Goal: Task Accomplishment & Management: Complete application form

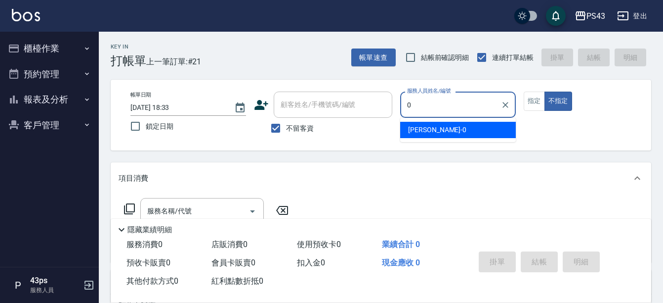
type input "[PERSON_NAME]-0"
type button "false"
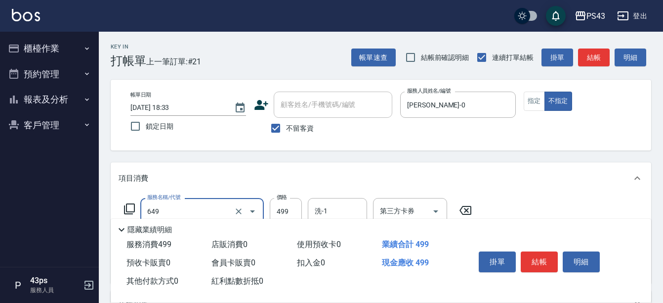
type input "角質499(649)"
type input "599"
type input "[PERSON_NAME]-0"
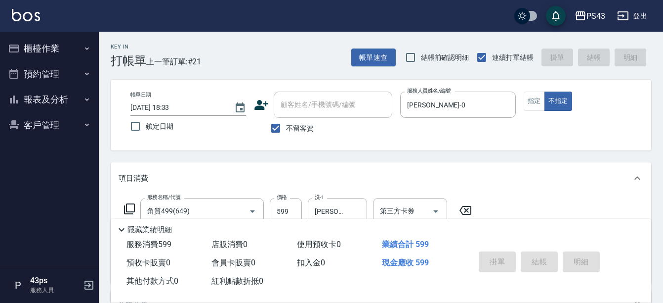
type input "[DATE] 18:35"
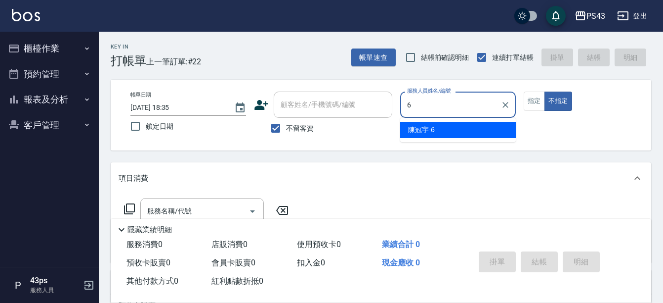
type input "陳冠宇-6"
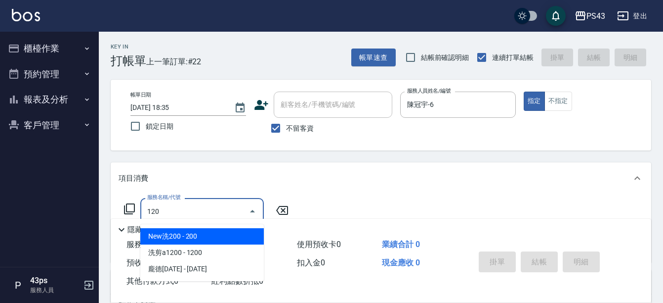
type input "New洗200(120)"
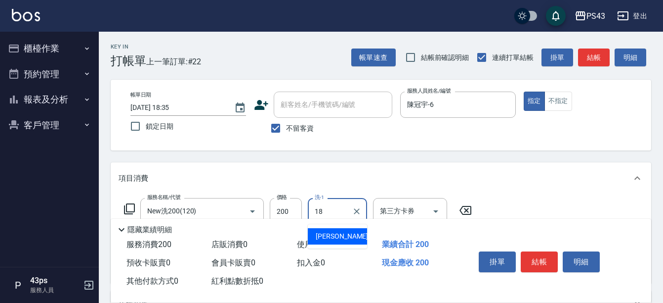
type input "許伯銤-18"
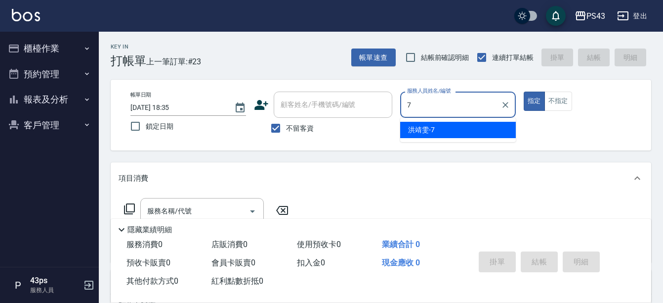
type input "洪靖雯-7"
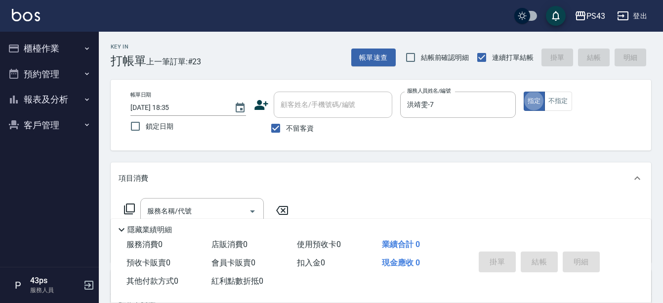
type button "true"
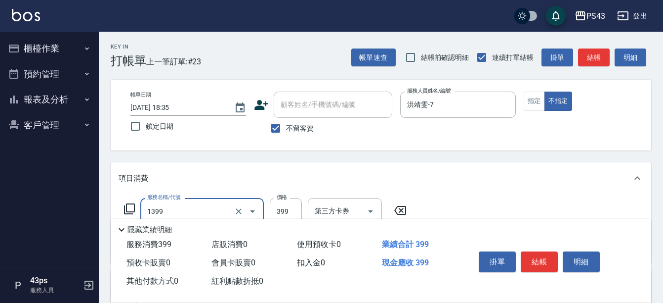
type input "海鹽洗髮399(1399)"
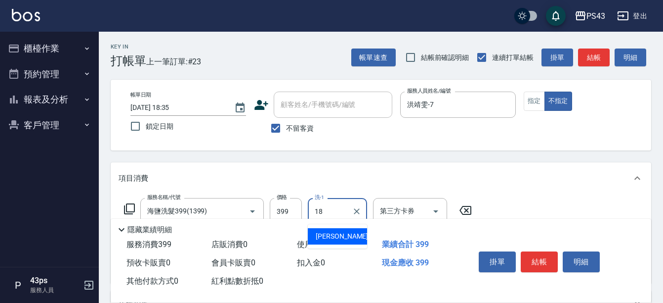
type input "許伯銤-18"
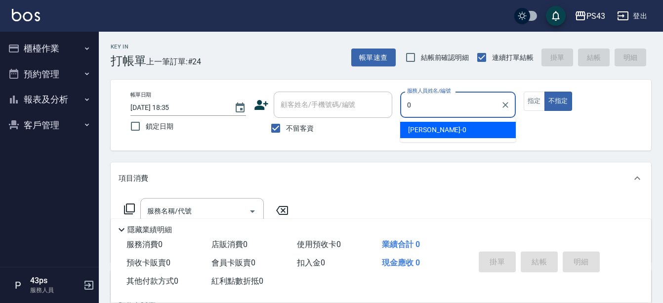
type input "[PERSON_NAME]-0"
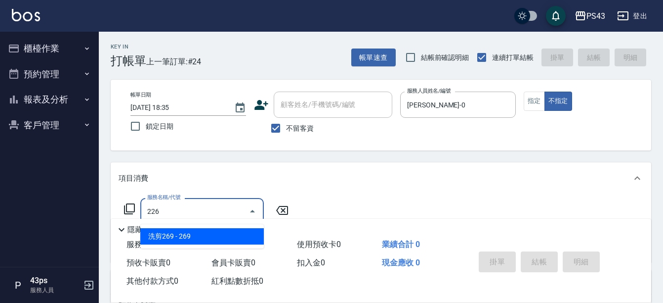
type input "洗剪269(226)"
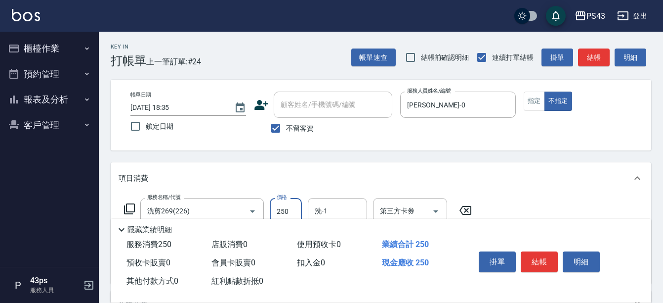
type input "250"
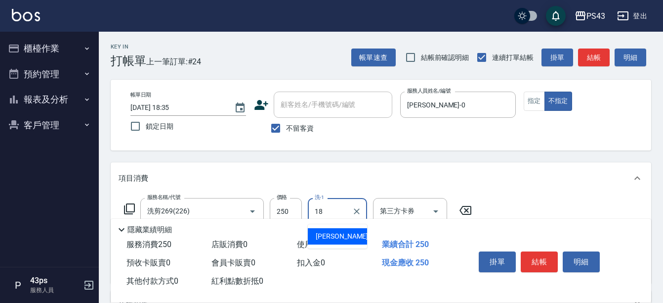
type input "許伯銤-18"
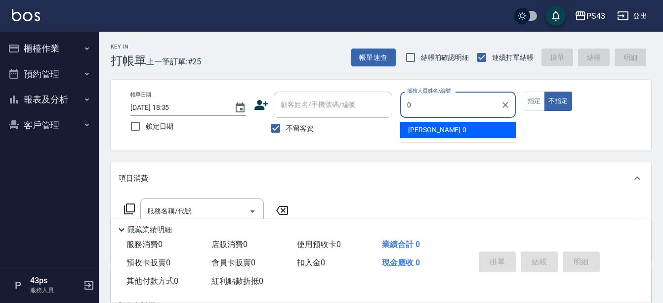
type input "[PERSON_NAME]-0"
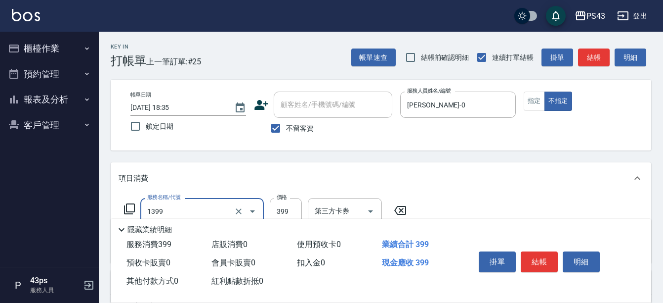
type input "海鹽洗髮399(1399)"
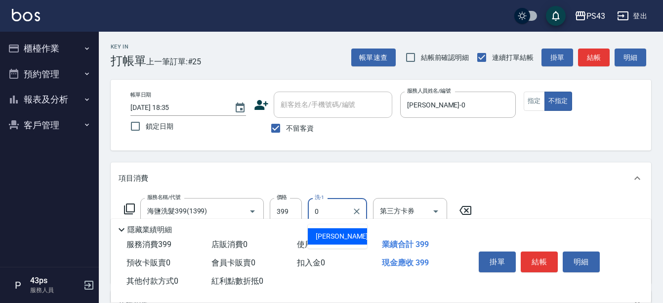
type input "[PERSON_NAME]-0"
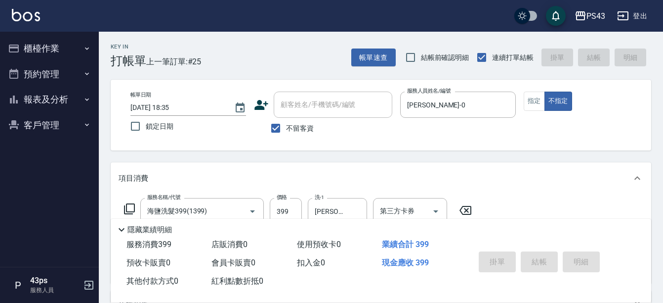
type input "[DATE] 18:36"
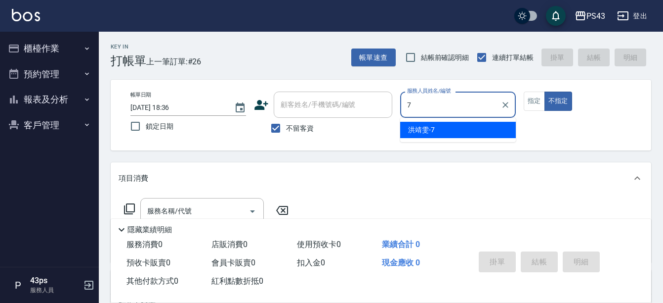
type input "洪靖雯-7"
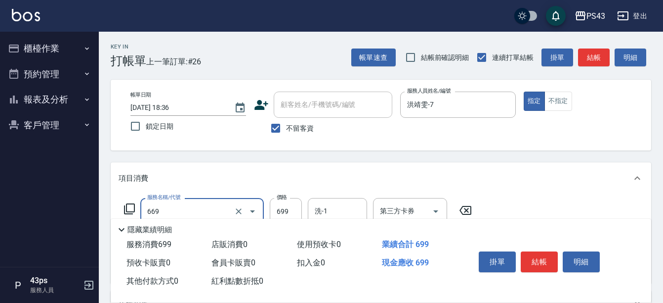
type input "精油699(669)"
type input "800"
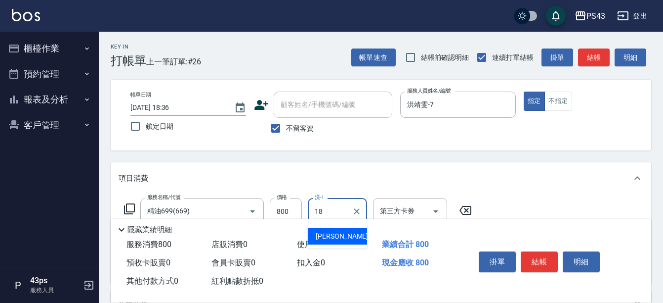
type input "許伯銤-18"
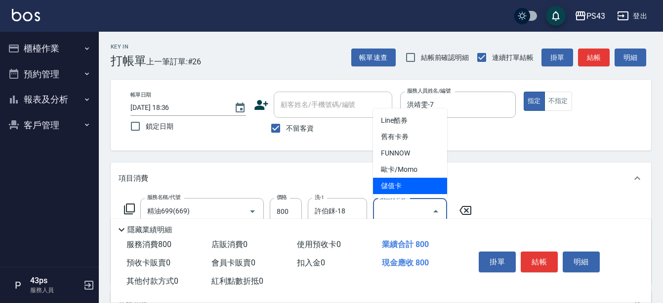
type input "儲值卡"
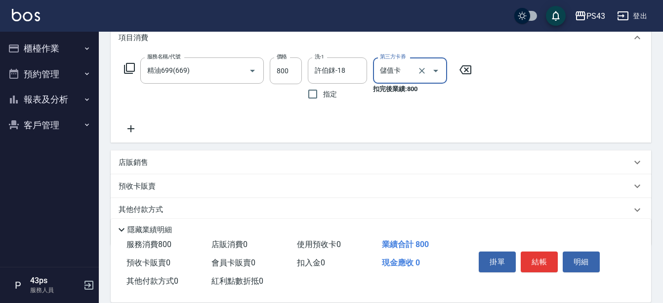
scroll to position [148, 0]
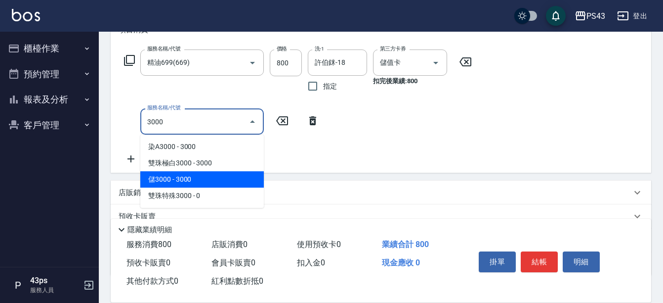
type input "儲3000(8300)"
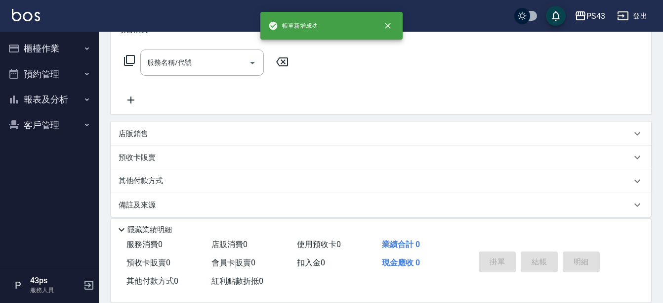
scroll to position [0, 0]
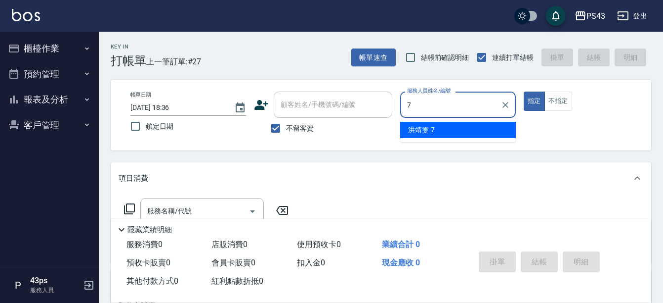
type input "洪靖雯-7"
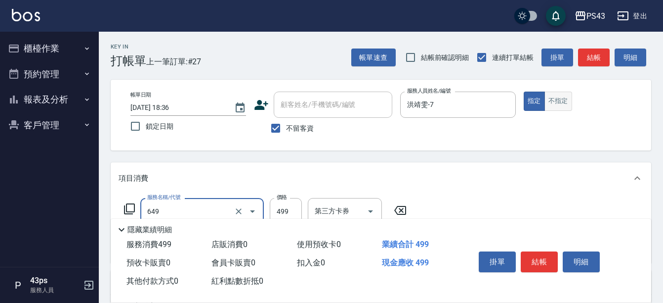
type input "角質499(649)"
type input "600"
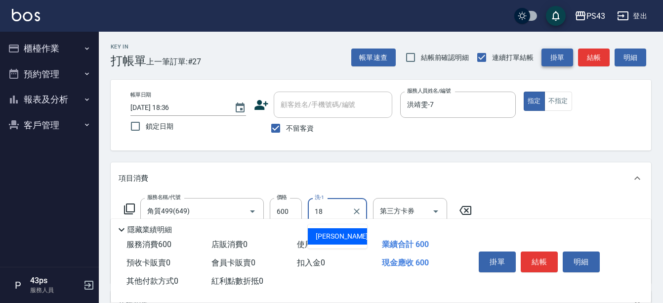
type input "許伯銤-18"
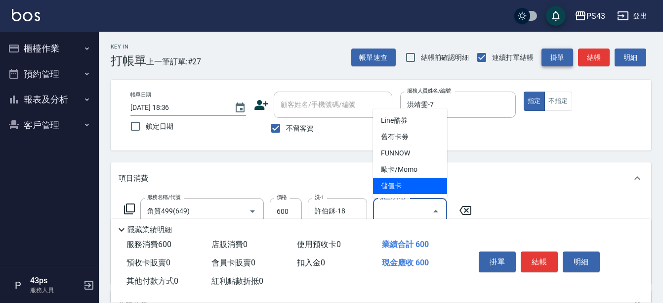
type input "儲值卡"
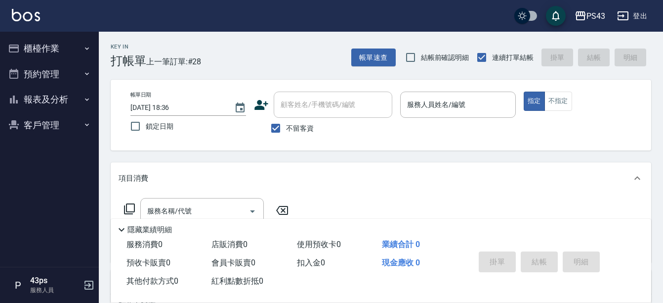
click at [146, 227] on p "隱藏業績明細" at bounding box center [150, 229] width 44 height 10
click at [146, 227] on div "服務名稱/代號 服務名稱/代號" at bounding box center [207, 226] width 176 height 56
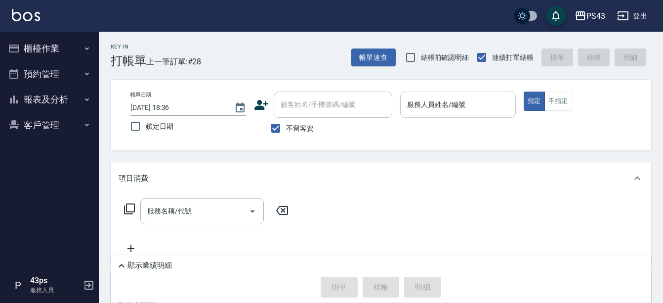
click at [451, 106] on input "服務人員姓名/編號" at bounding box center [458, 104] width 107 height 17
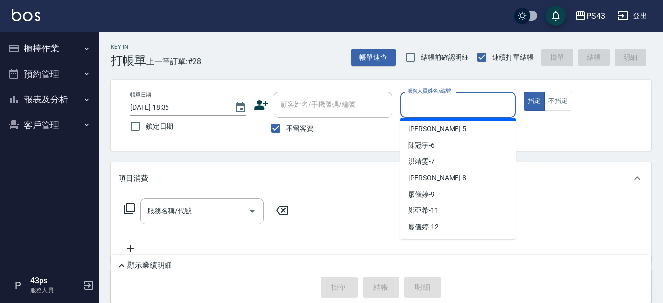
scroll to position [148, 0]
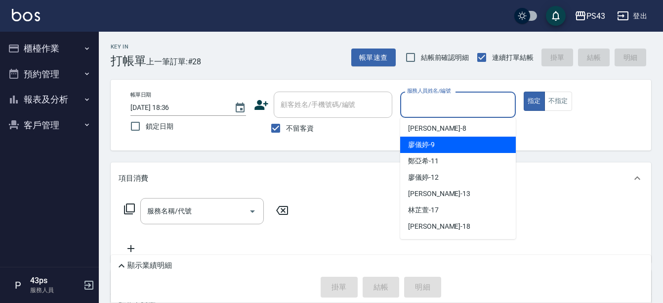
click at [443, 140] on div "[PERSON_NAME]-9" at bounding box center [458, 144] width 116 height 16
type input "[PERSON_NAME]9"
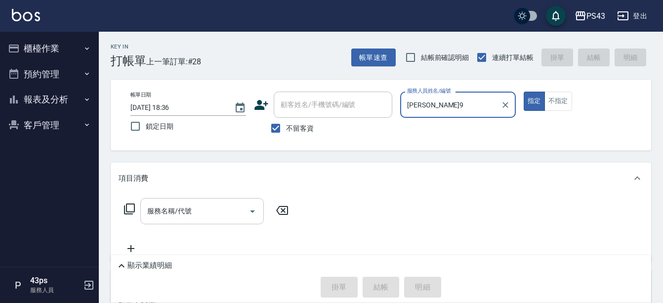
click at [189, 218] on input "服務名稱/代號" at bounding box center [195, 210] width 100 height 17
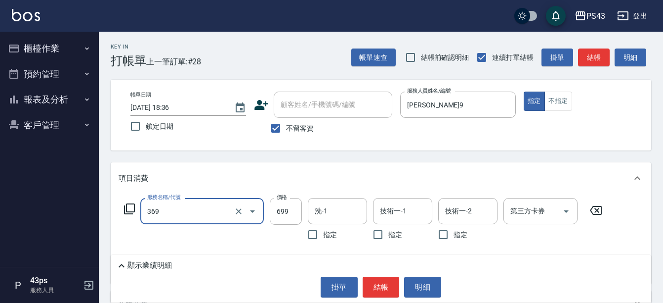
type input "基礎燙699(369)"
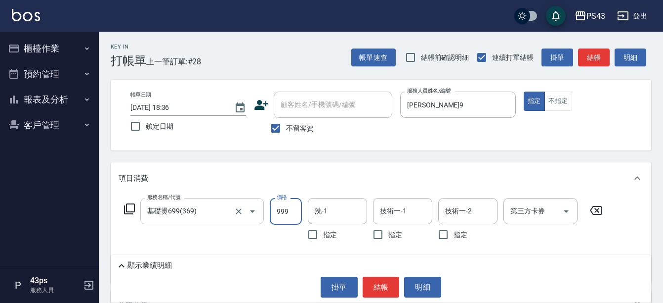
type input "999"
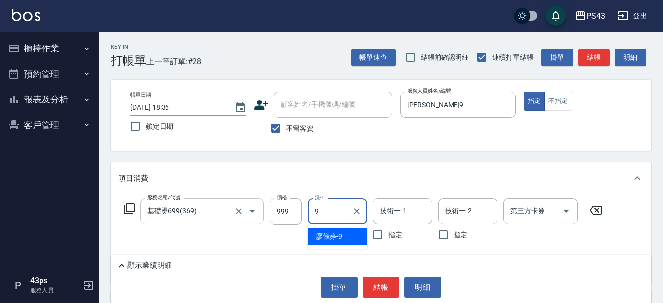
type input "[PERSON_NAME]9"
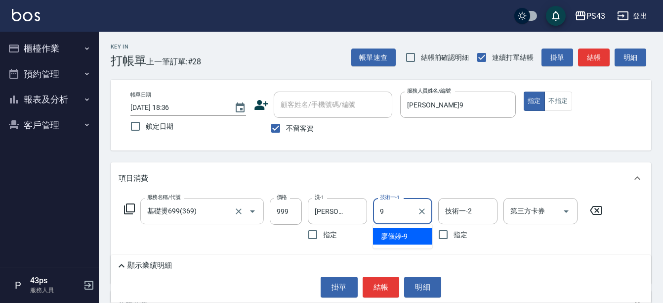
type input "[PERSON_NAME]9"
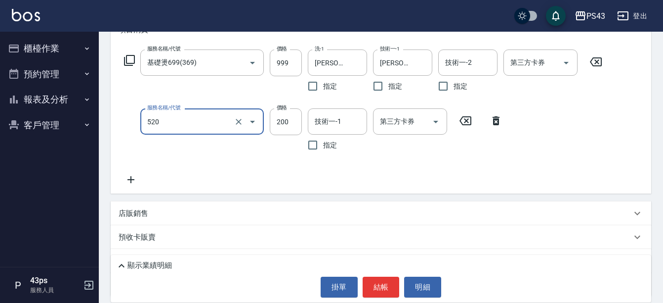
type input "200護髮(520)"
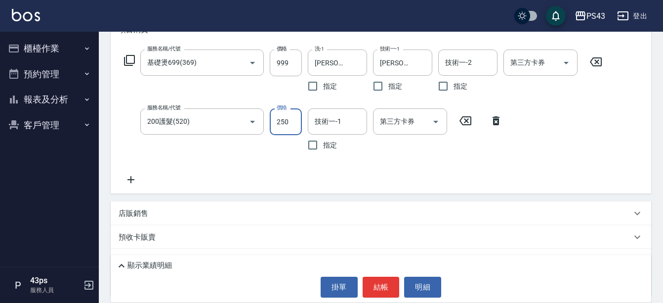
type input "250"
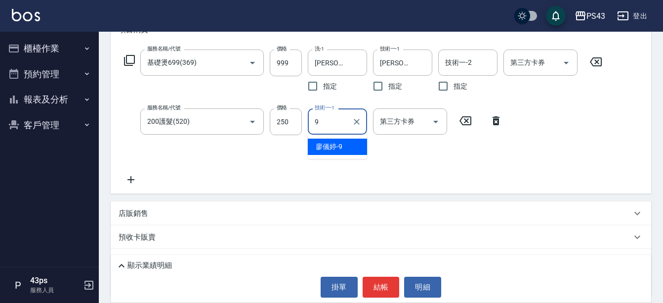
type input "[PERSON_NAME]9"
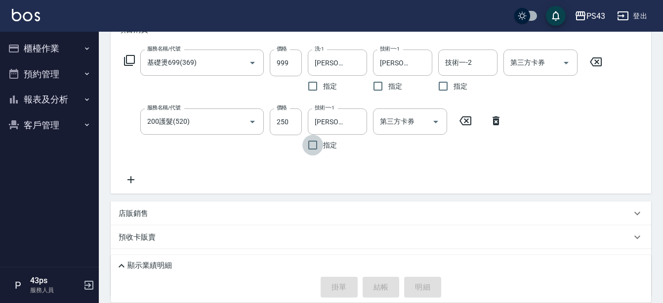
type input "[DATE] 18:38"
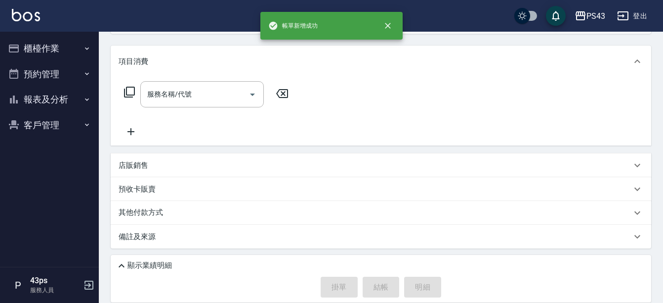
scroll to position [0, 0]
